Goal: Transaction & Acquisition: Purchase product/service

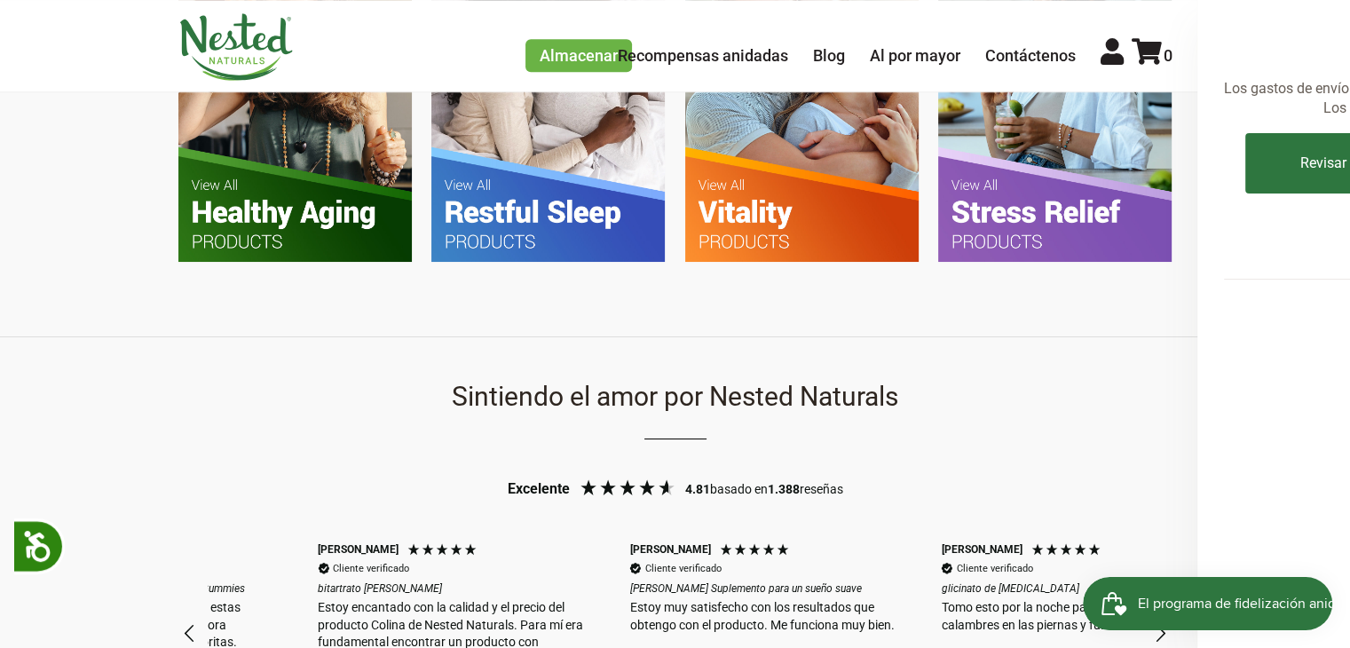
scroll to position [0, 623]
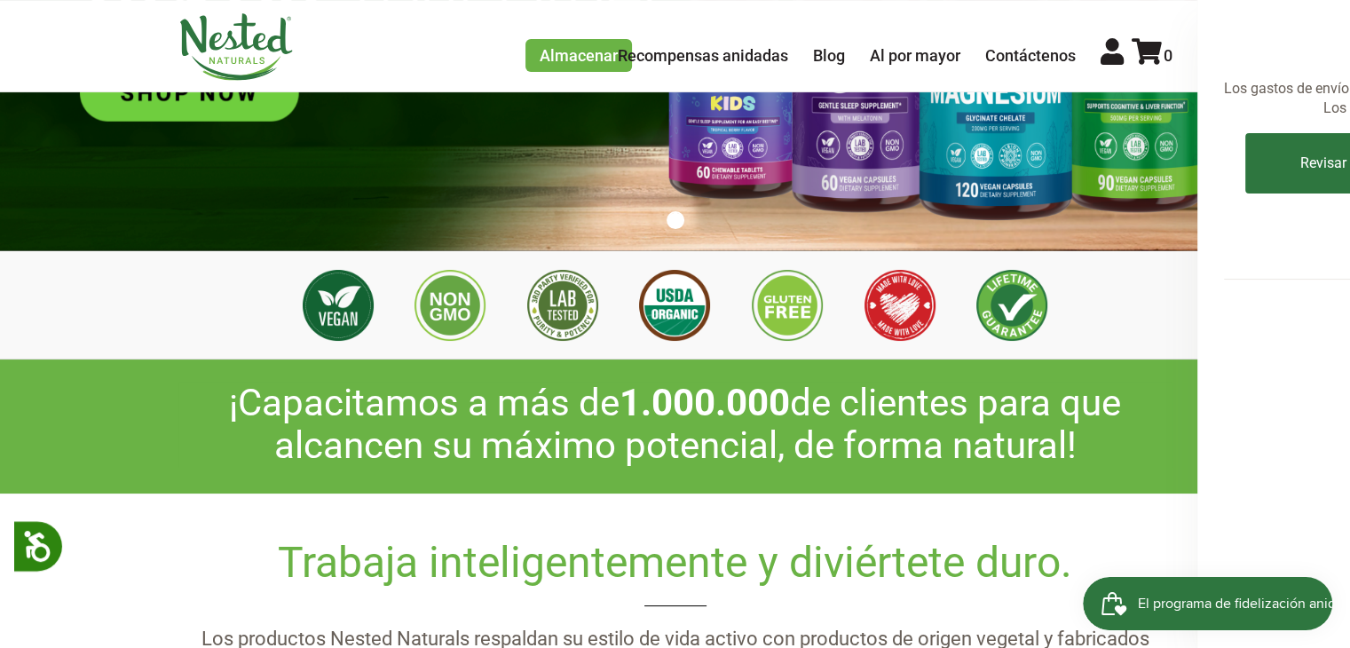
scroll to position [0, 935]
click at [721, 65] on font "Recompensas anidadas" at bounding box center [703, 55] width 170 height 19
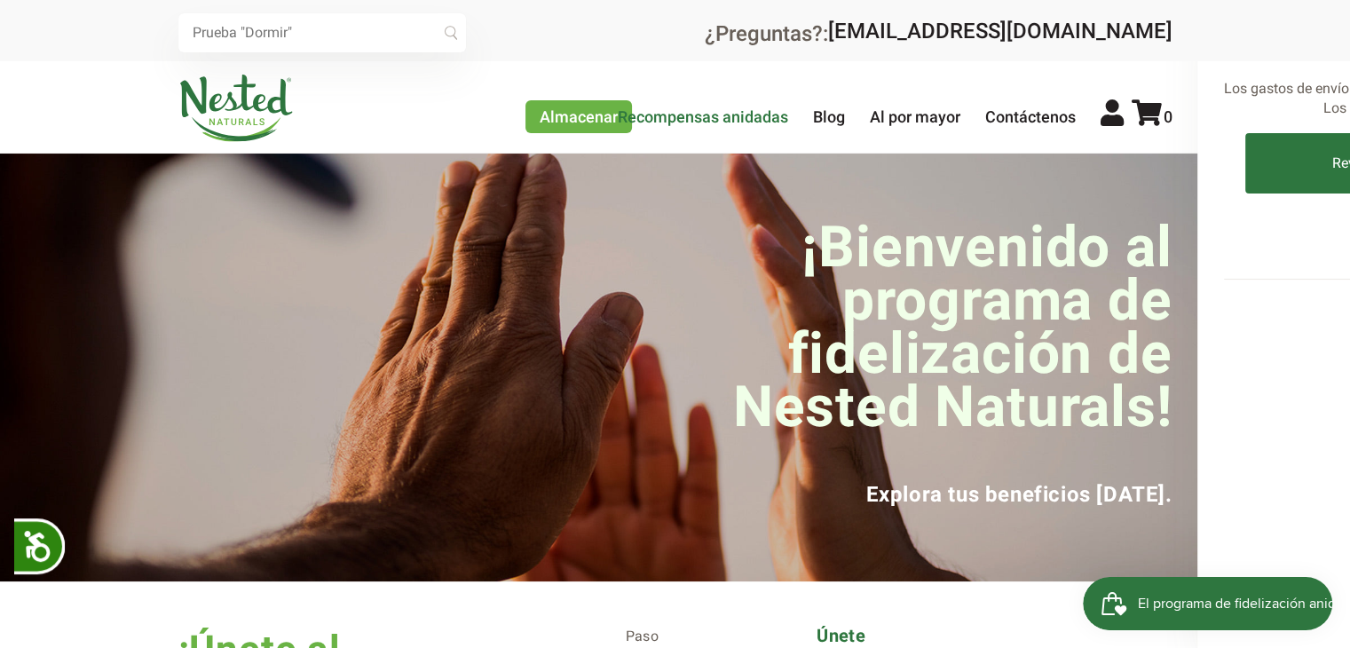
click at [712, 122] on font "Recompensas anidadas" at bounding box center [703, 116] width 170 height 19
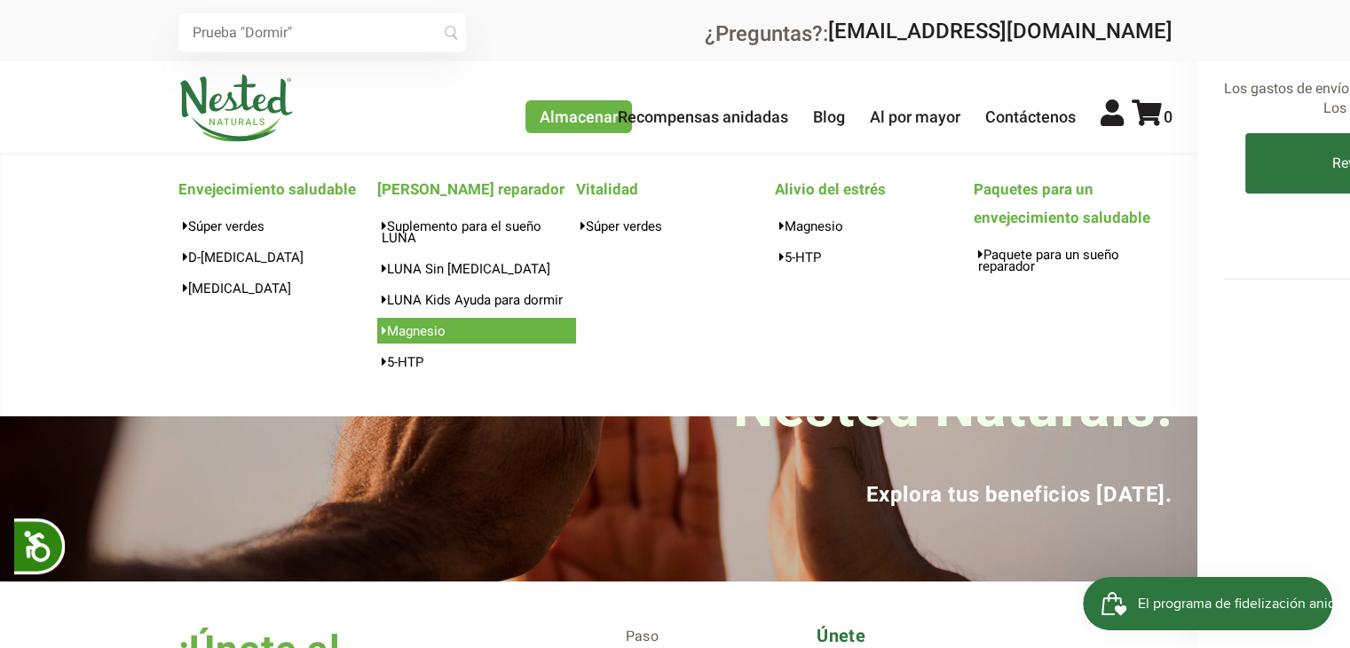
click at [423, 331] on font "[MEDICAL_DATA]" at bounding box center [416, 331] width 59 height 16
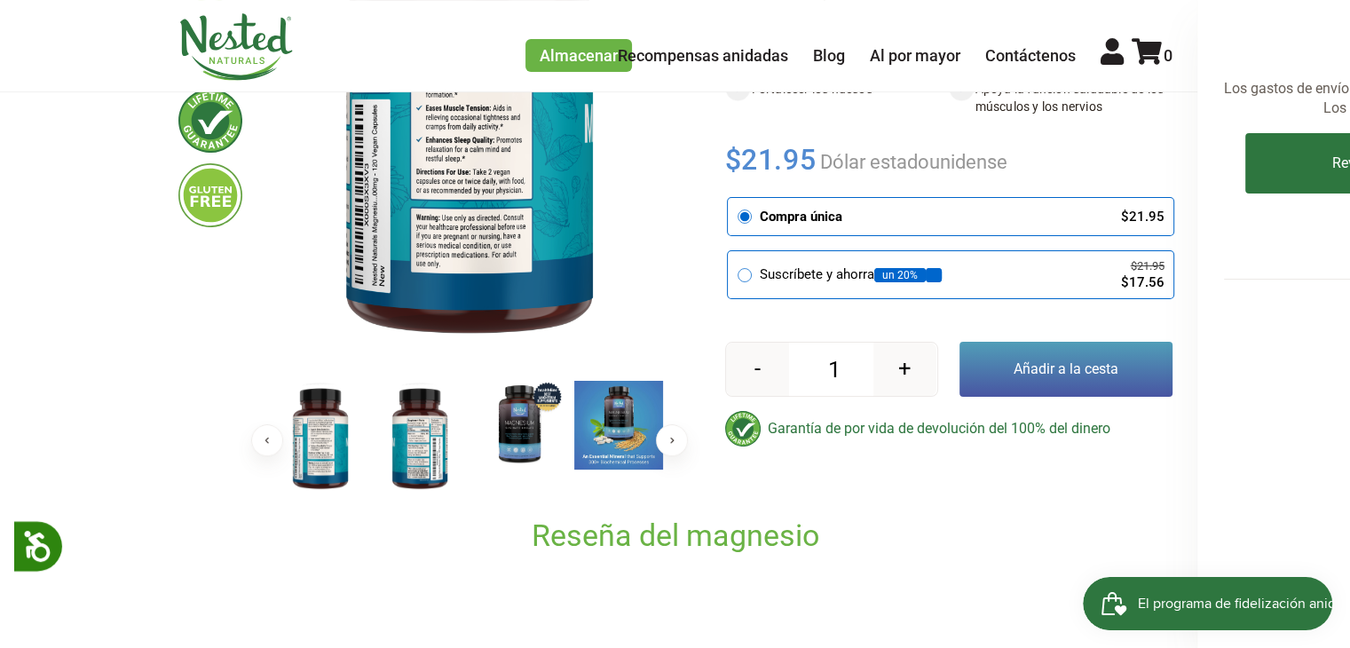
scroll to position [391, 0]
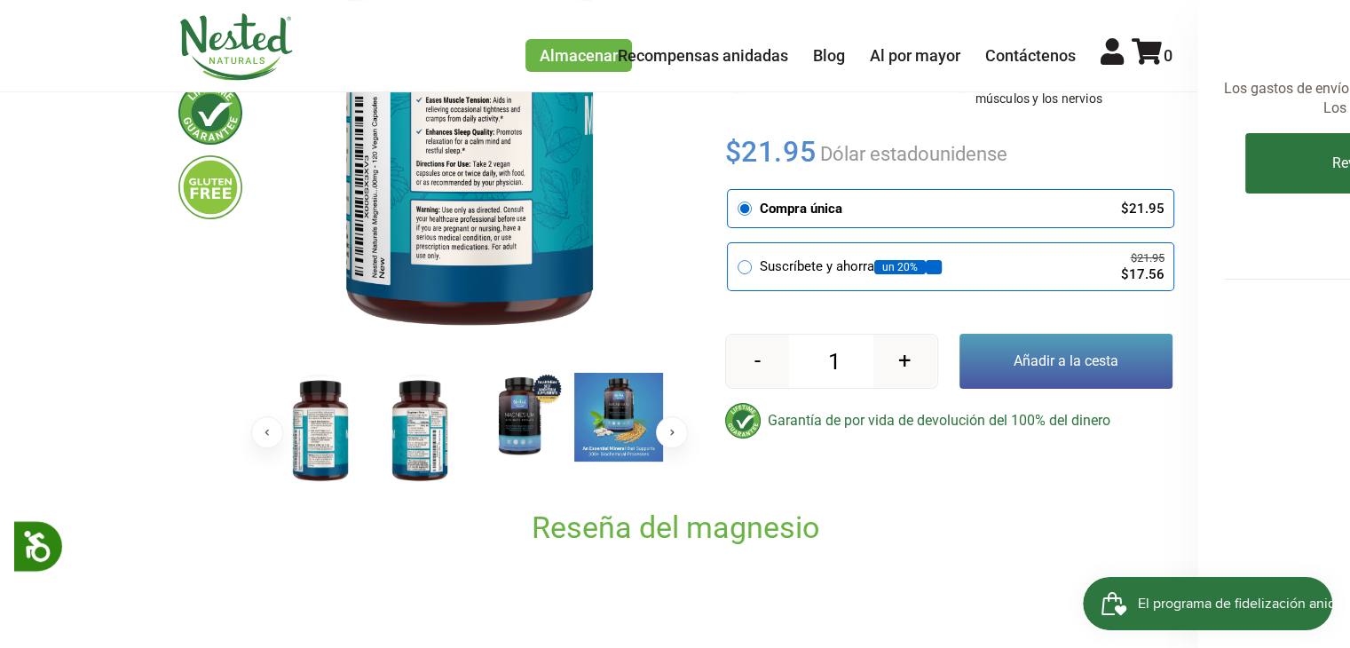
click at [418, 442] on img at bounding box center [419, 430] width 89 height 115
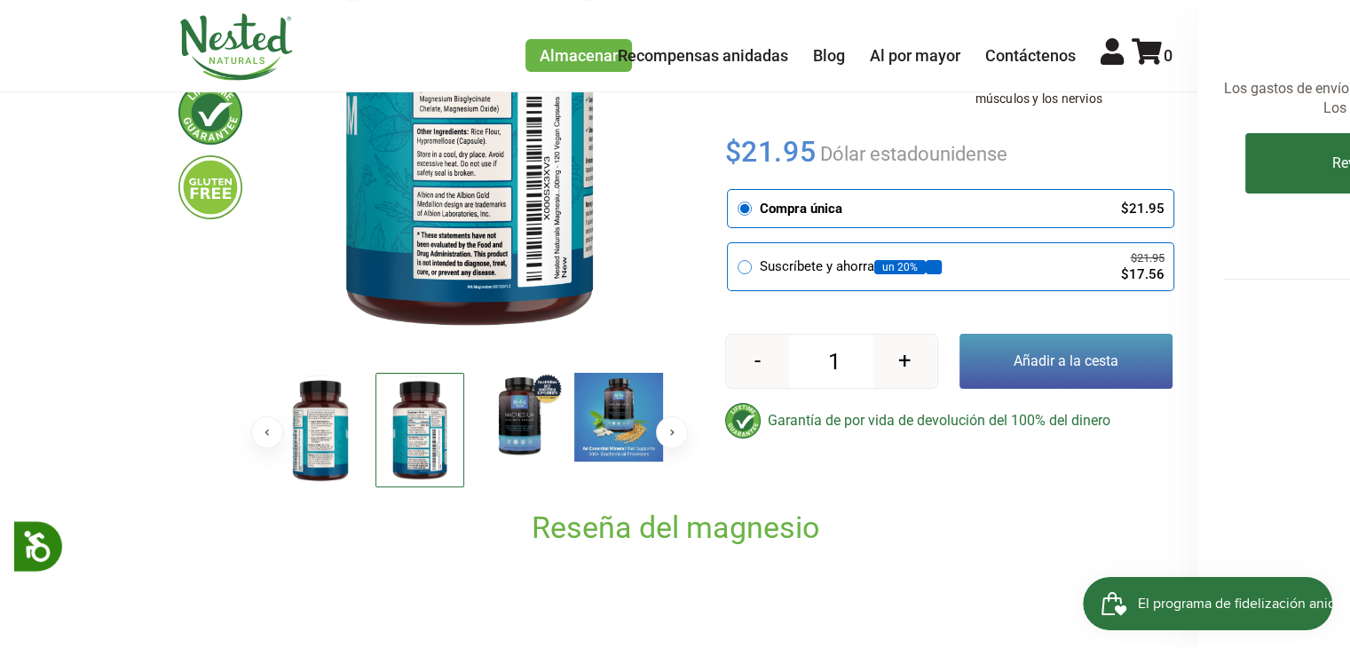
click at [337, 427] on img at bounding box center [320, 430] width 89 height 115
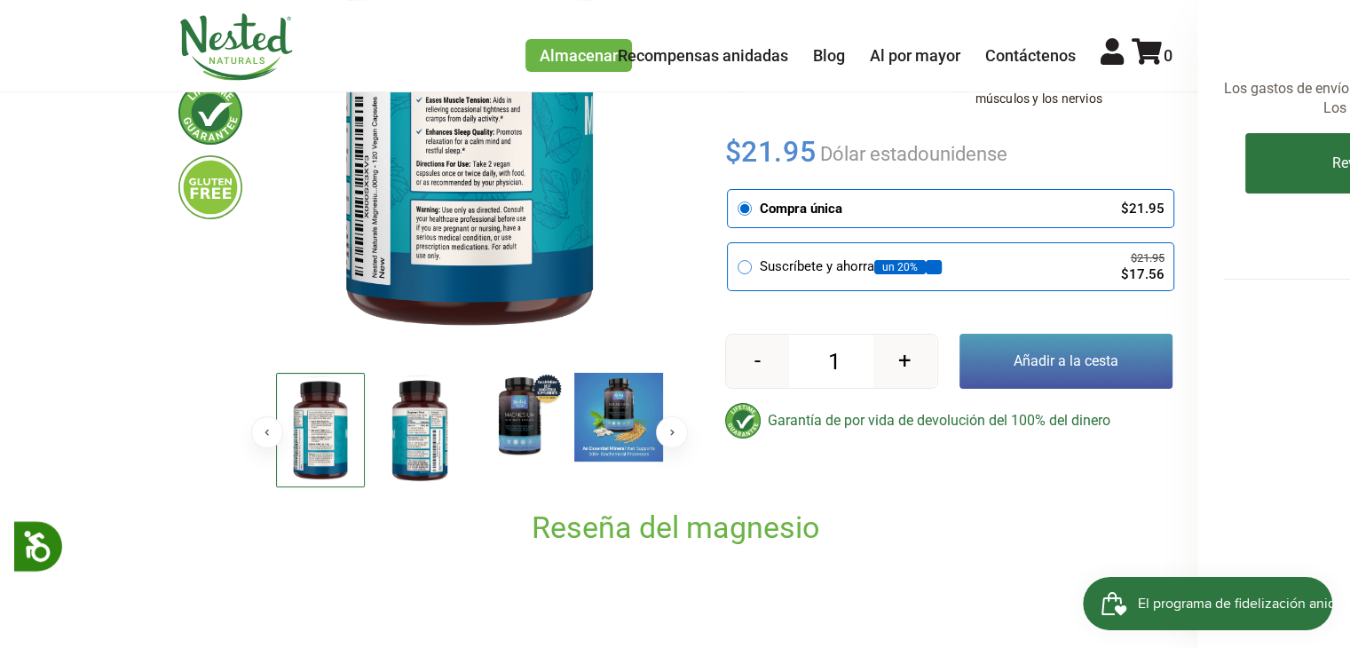
click at [435, 422] on img at bounding box center [419, 430] width 89 height 115
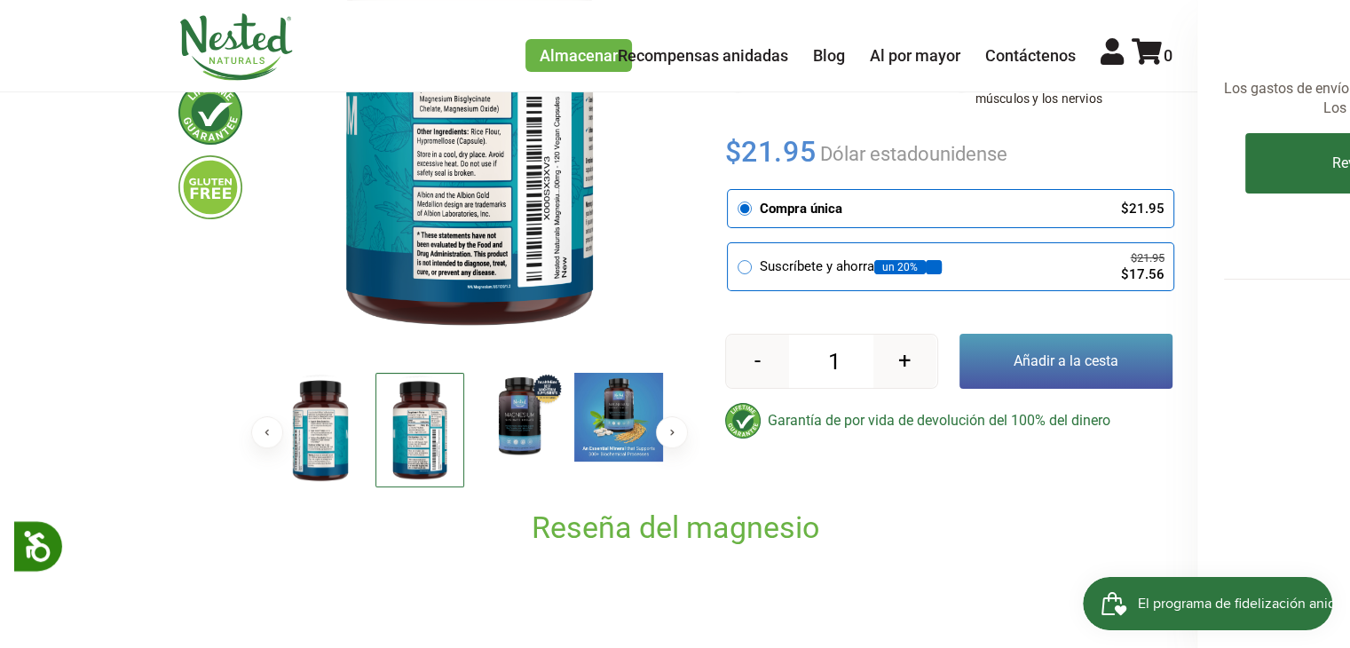
click at [348, 423] on img at bounding box center [320, 430] width 89 height 115
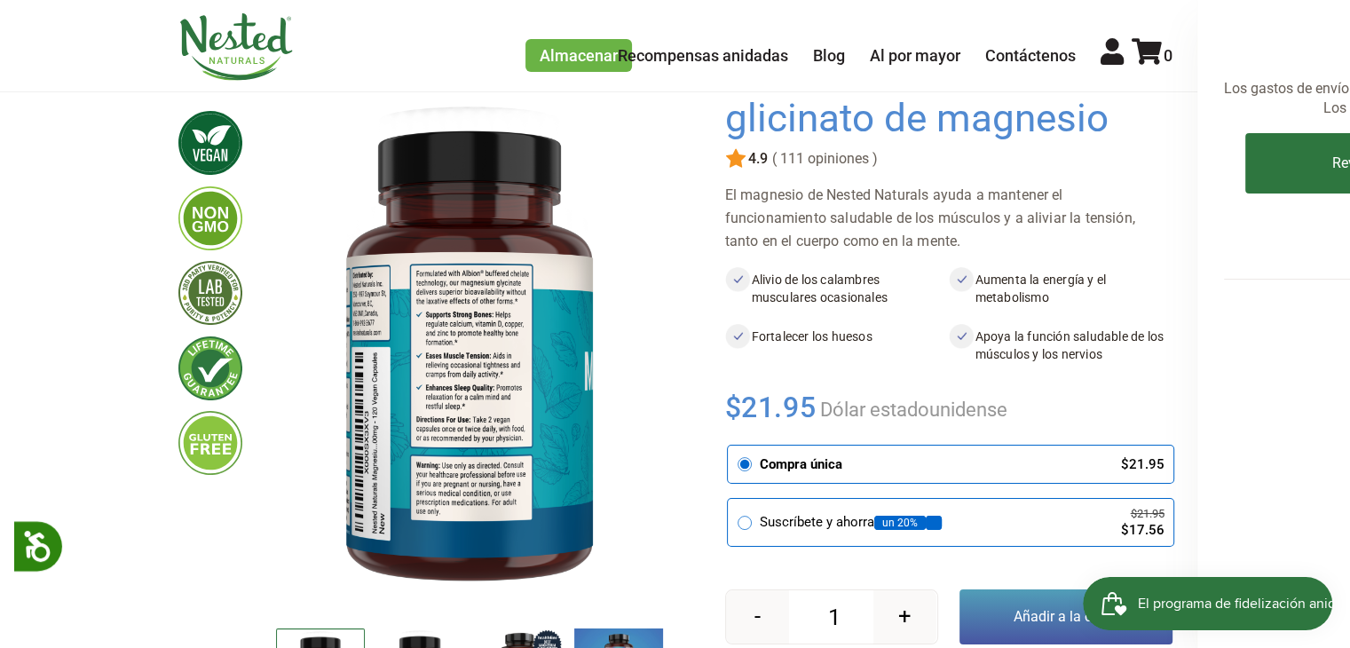
scroll to position [245, 0]
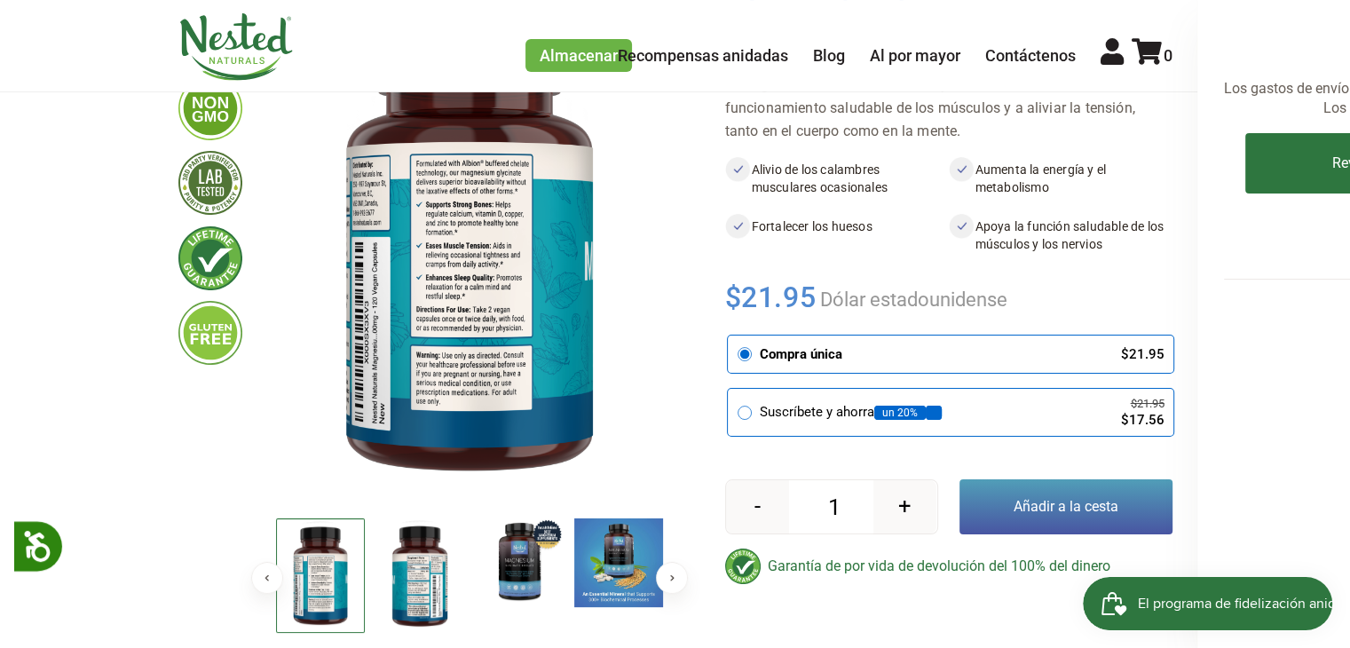
click at [263, 574] on button "Anterior" at bounding box center [267, 578] width 32 height 32
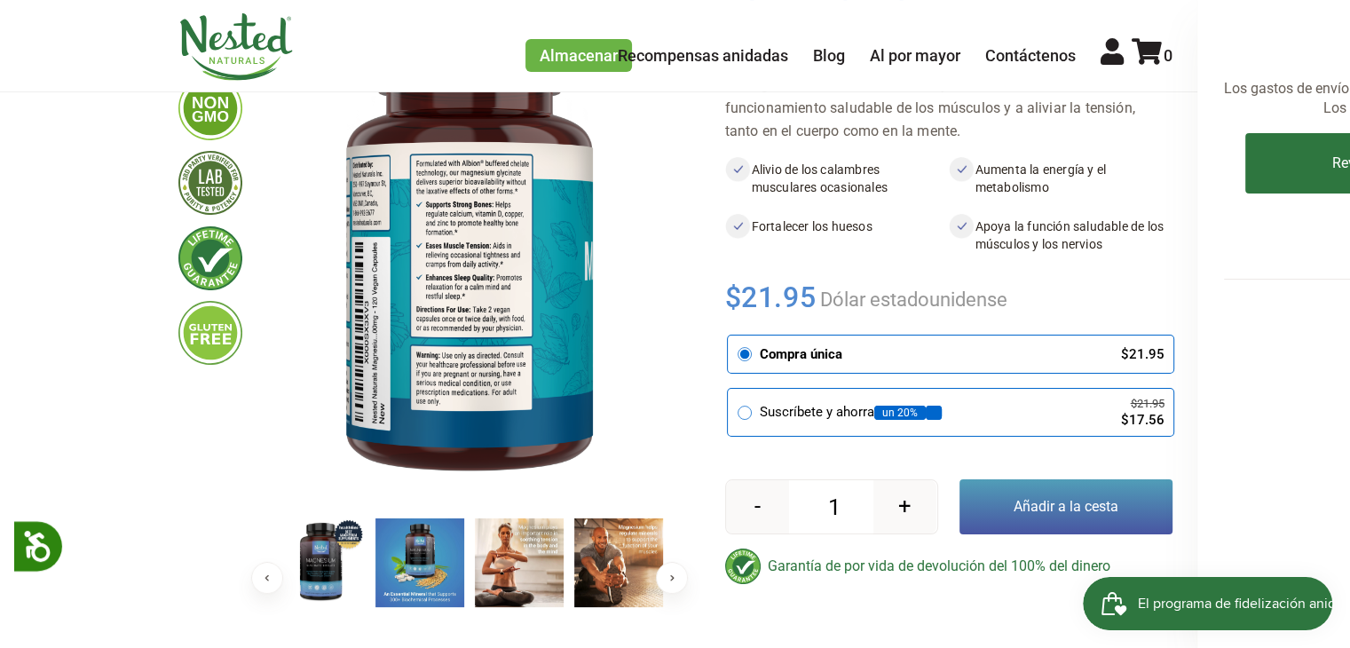
click at [312, 575] on img at bounding box center [320, 562] width 89 height 89
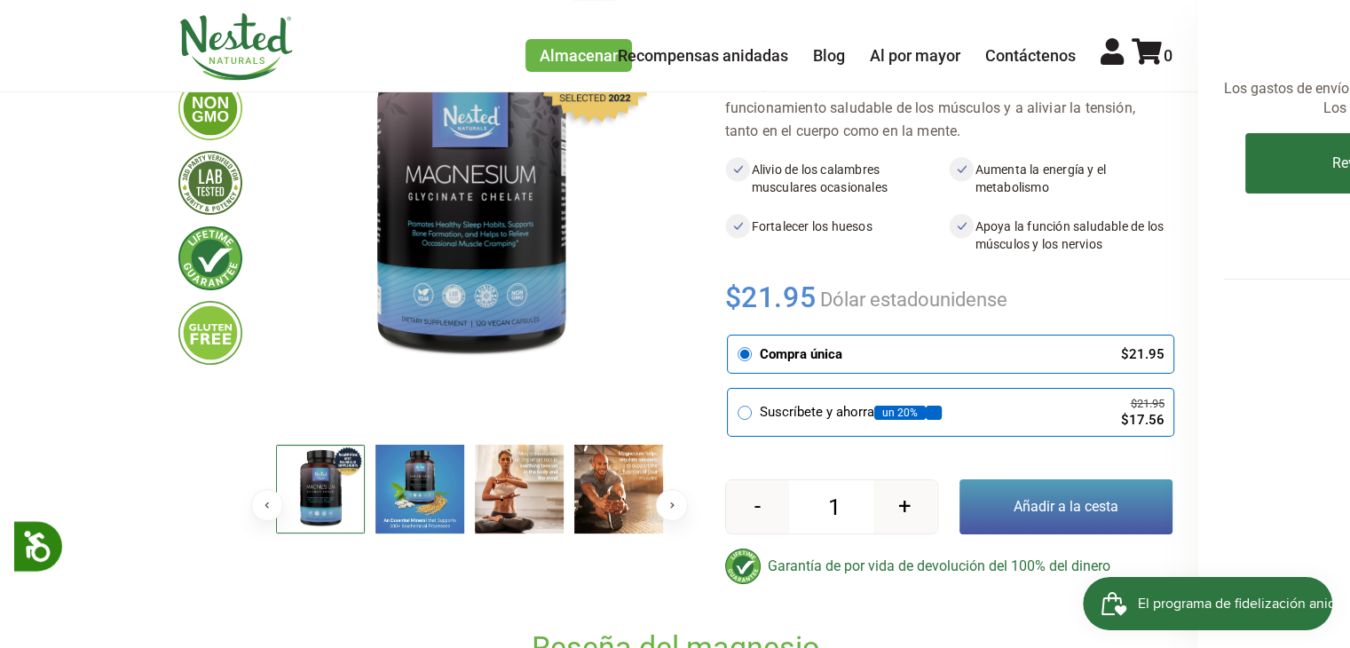
scroll to position [0, 0]
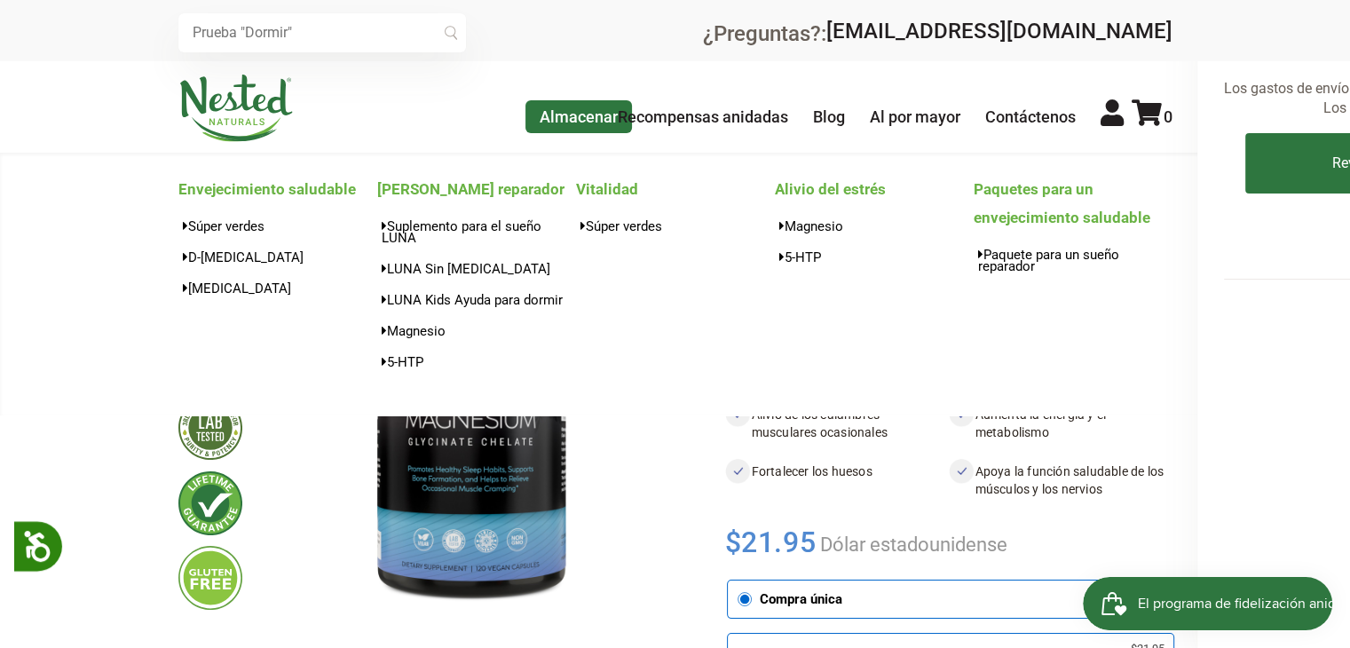
click at [564, 124] on font "Almacenar" at bounding box center [579, 116] width 78 height 19
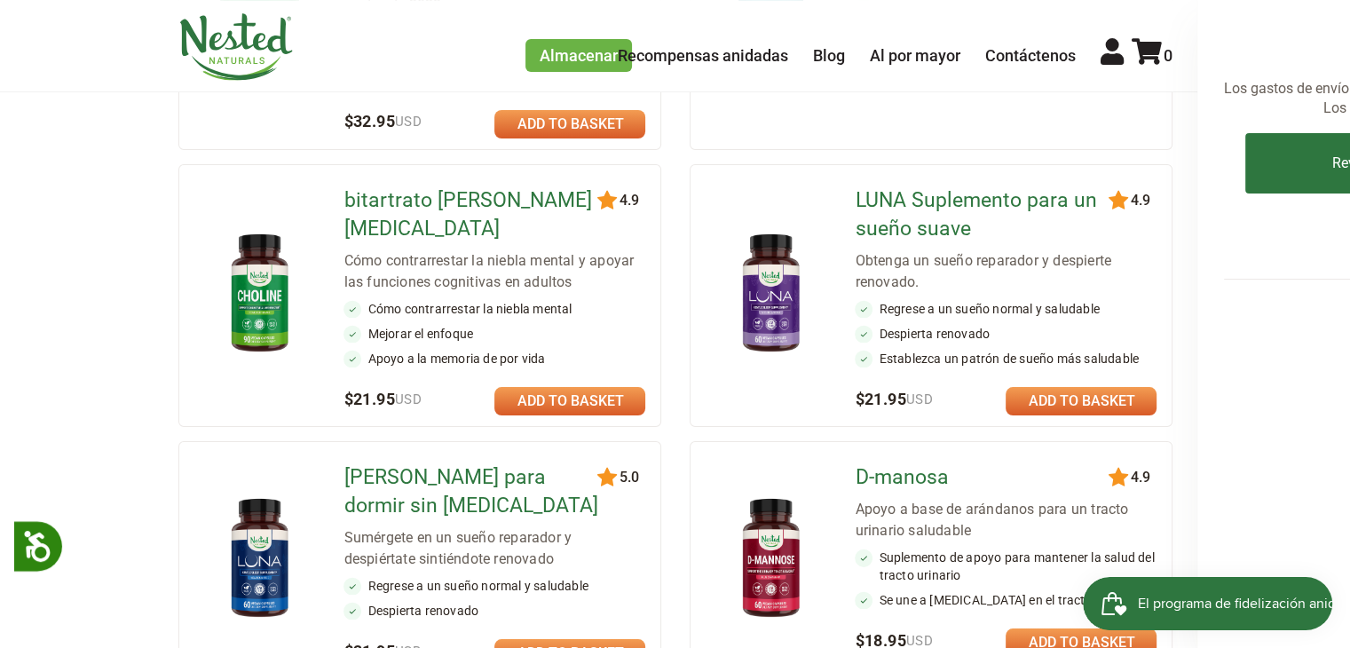
scroll to position [520, 0]
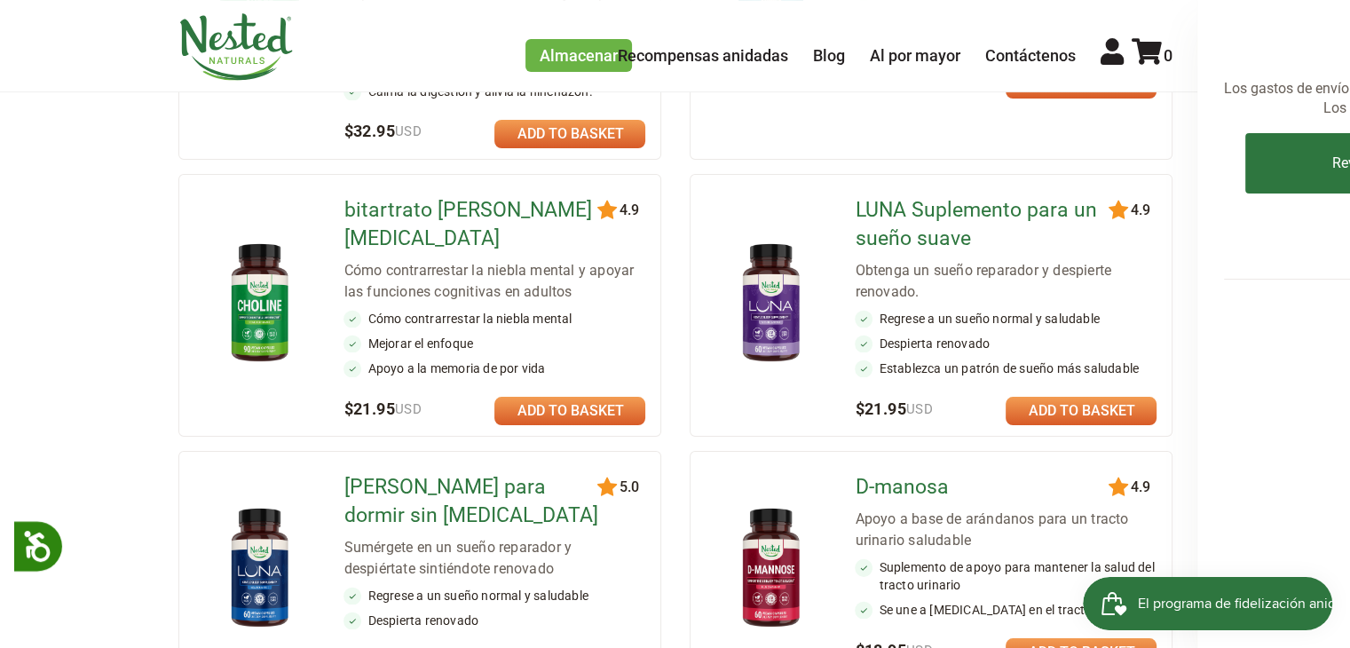
drag, startPoint x: 1357, startPoint y: 99, endPoint x: 1316, endPoint y: 214, distance: 121.9
click at [762, 311] on img at bounding box center [771, 304] width 104 height 136
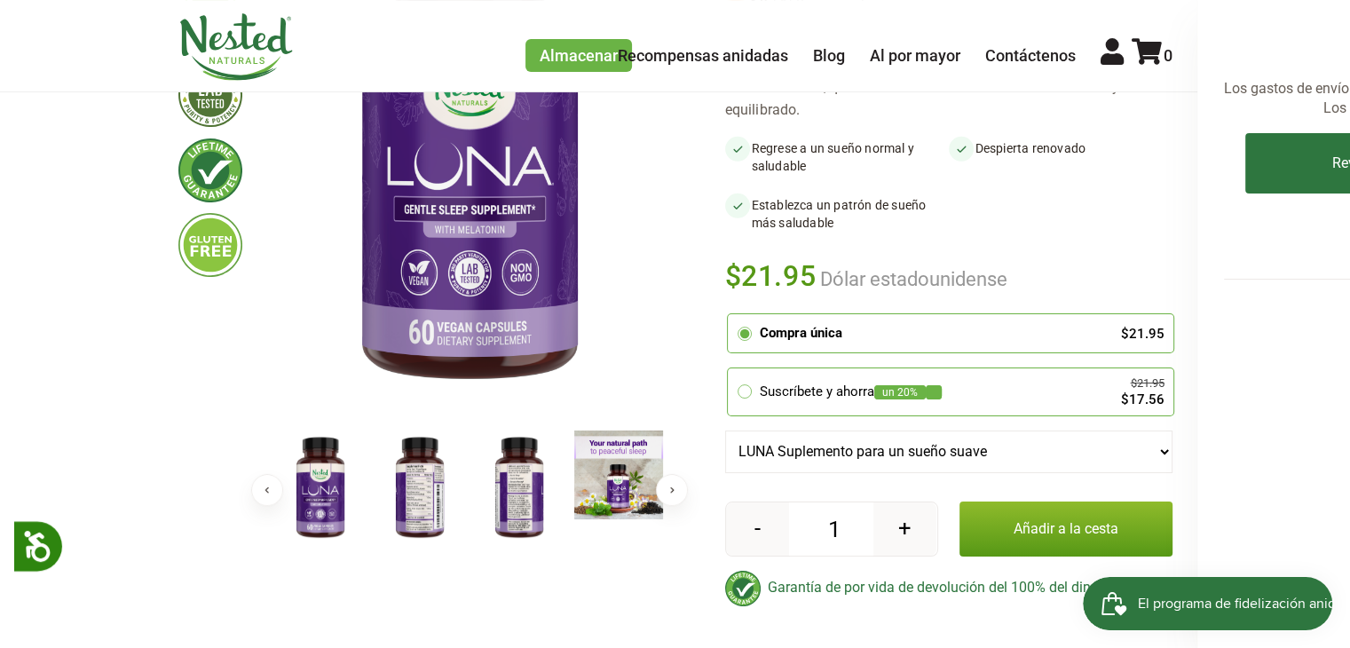
scroll to position [341, 0]
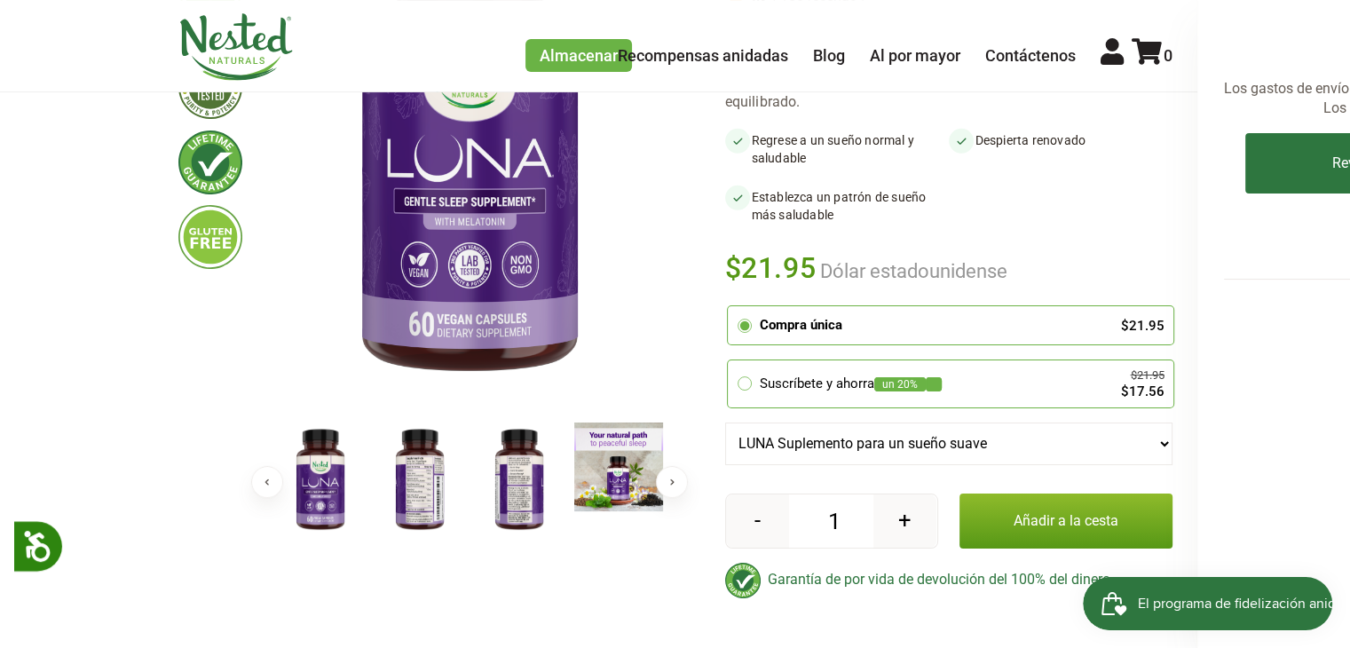
click at [428, 487] on img at bounding box center [419, 480] width 89 height 115
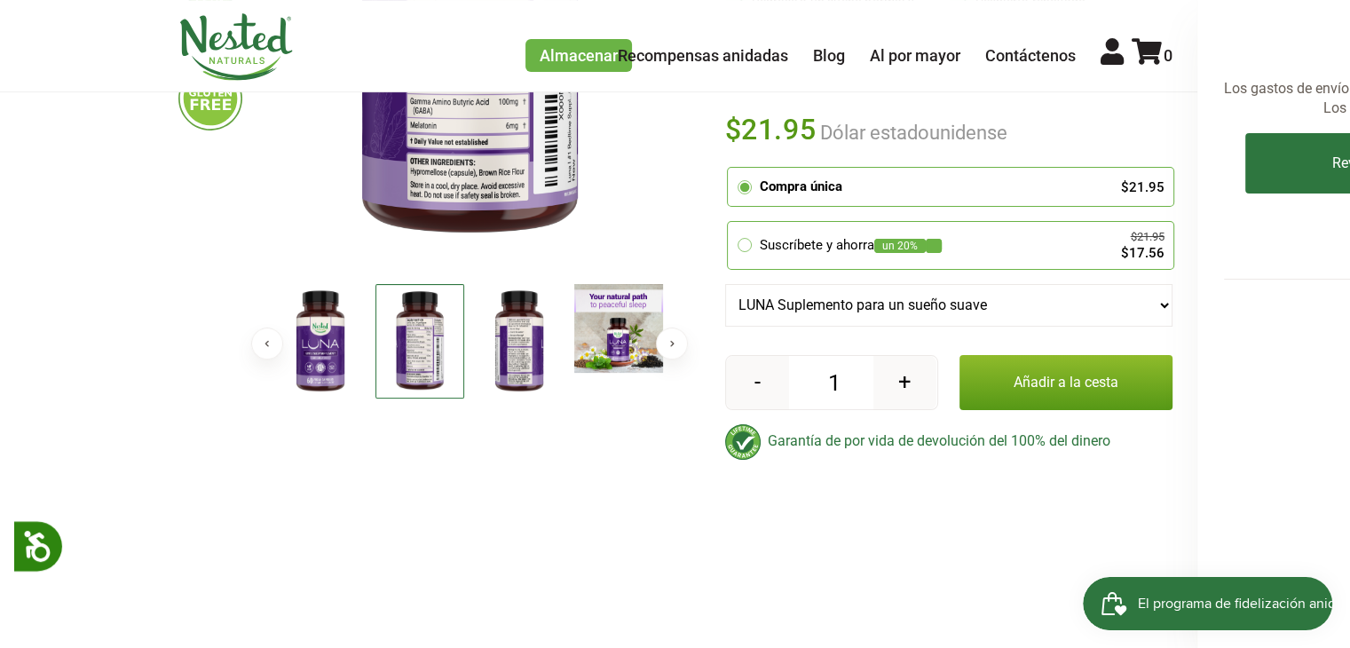
scroll to position [486, 0]
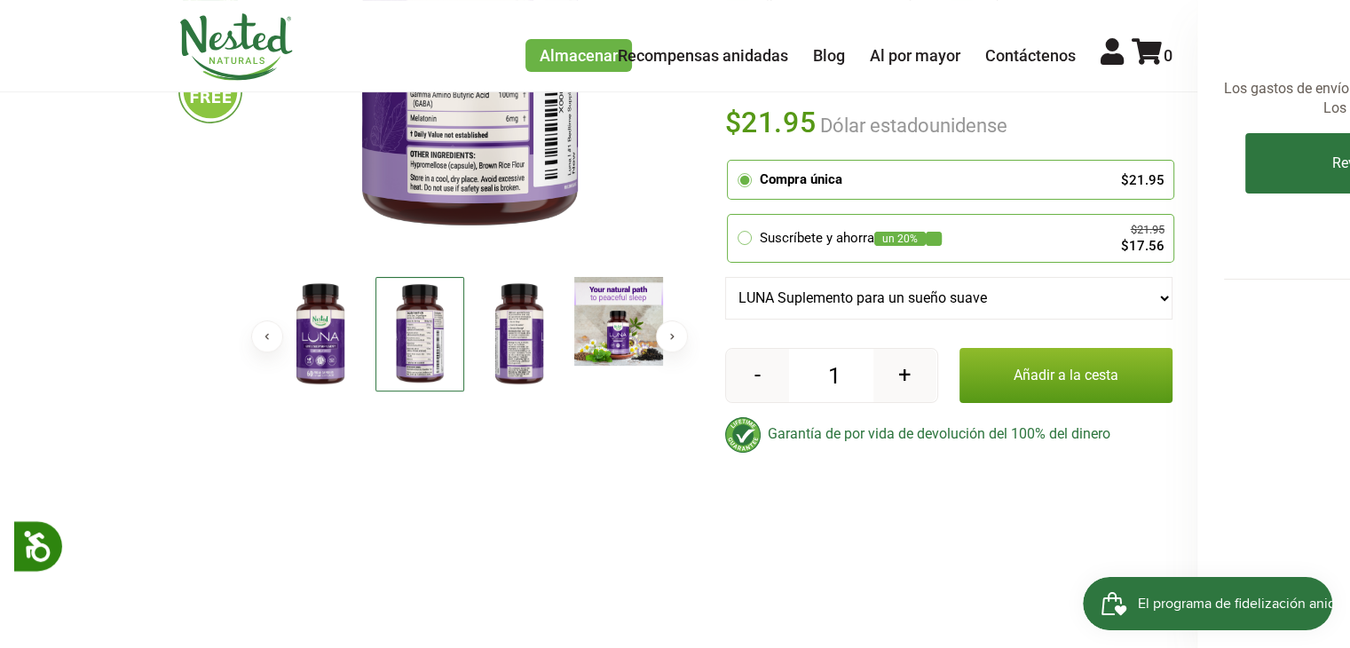
click at [324, 328] on img at bounding box center [320, 334] width 89 height 115
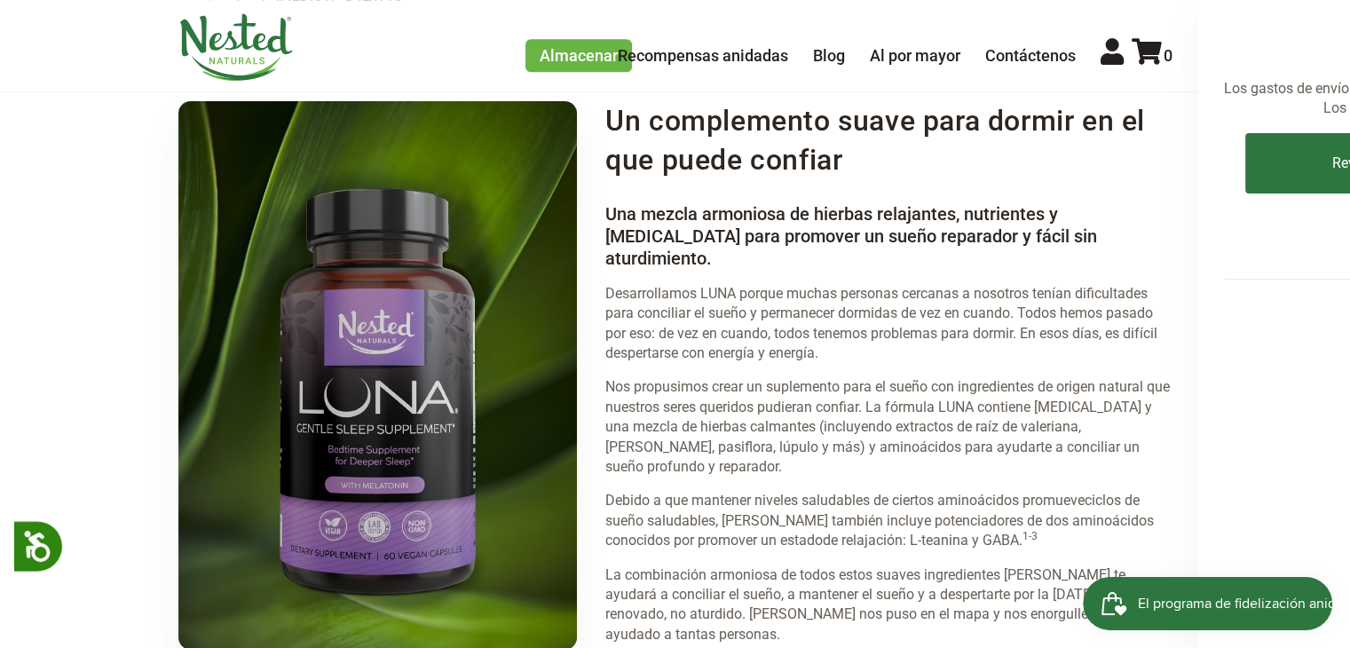
scroll to position [2327, 0]
